Goal: Task Accomplishment & Management: Use online tool/utility

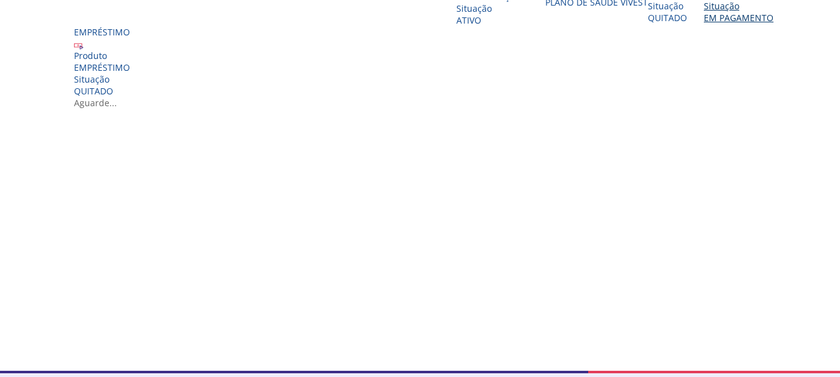
scroll to position [249, 0]
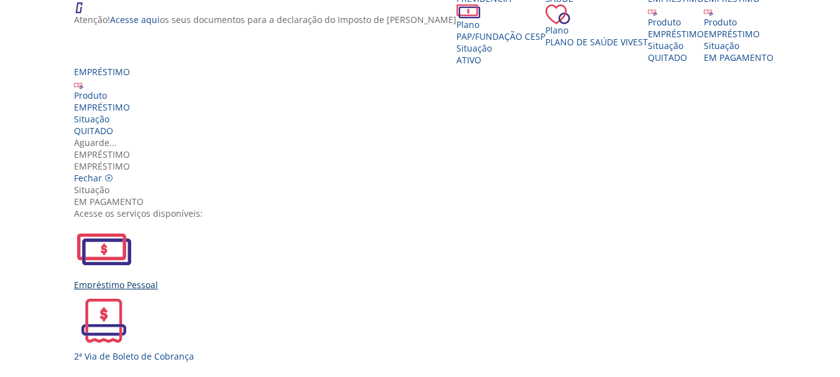
click at [134, 219] on img "Vivest" at bounding box center [104, 249] width 60 height 60
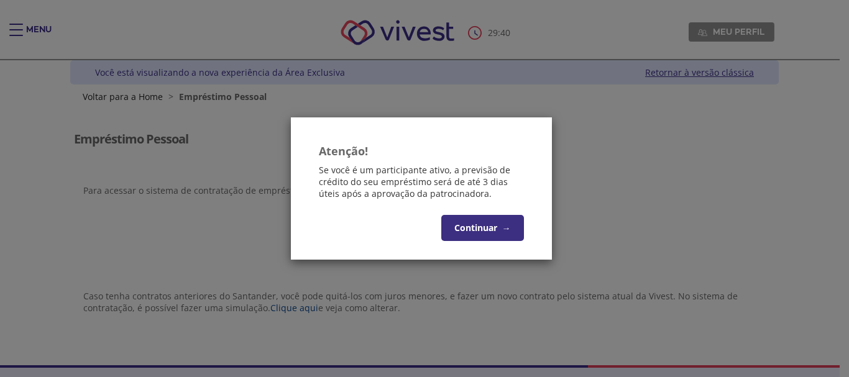
click at [505, 233] on span "→" at bounding box center [506, 228] width 9 height 12
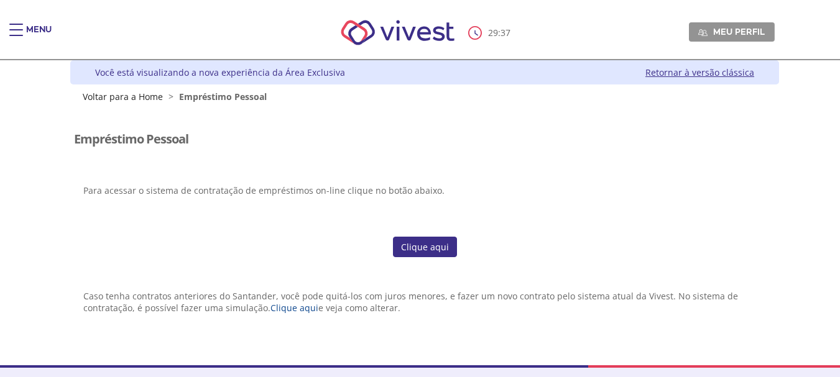
click at [416, 247] on link "Clique aqui" at bounding box center [425, 247] width 64 height 21
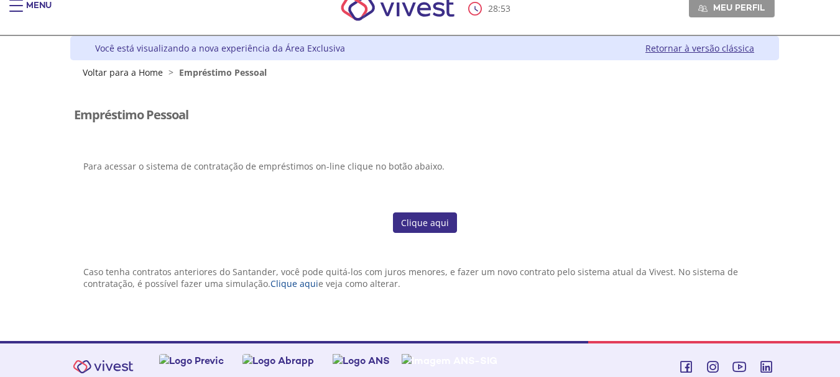
scroll to position [37, 0]
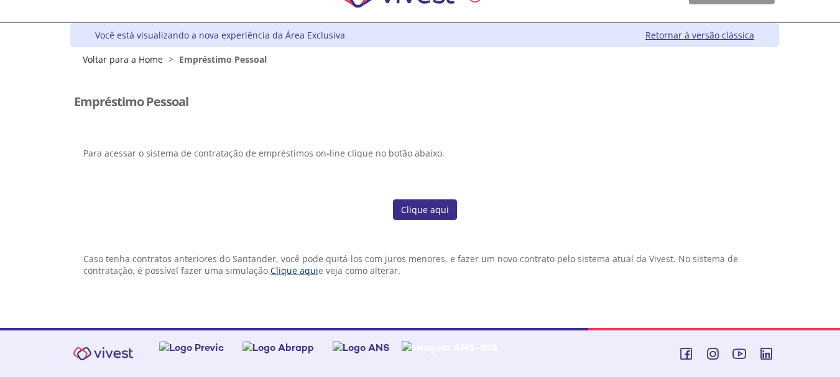
click at [289, 269] on link "Clique aqui" at bounding box center [294, 271] width 48 height 12
click at [484, 177] on div "Para acessar o sistema de contratação de empréstimos on-line clique no botão ab…" at bounding box center [424, 152] width 701 height 52
